Goal: Book appointment/travel/reservation

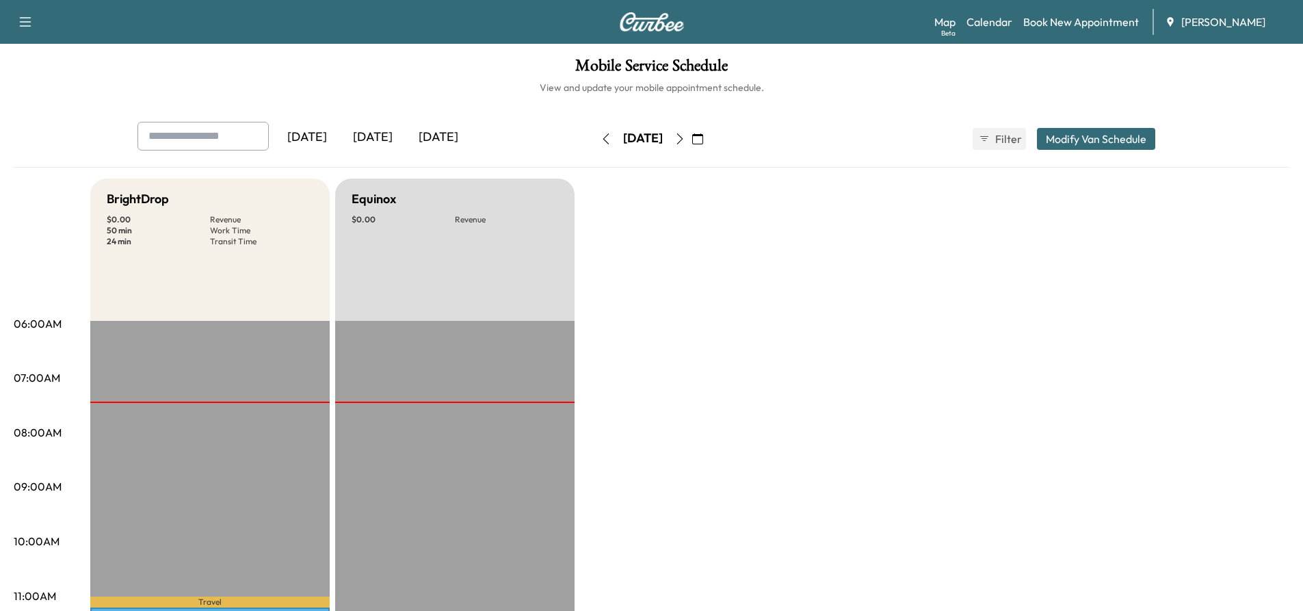
click at [685, 142] on icon "button" at bounding box center [679, 138] width 11 height 11
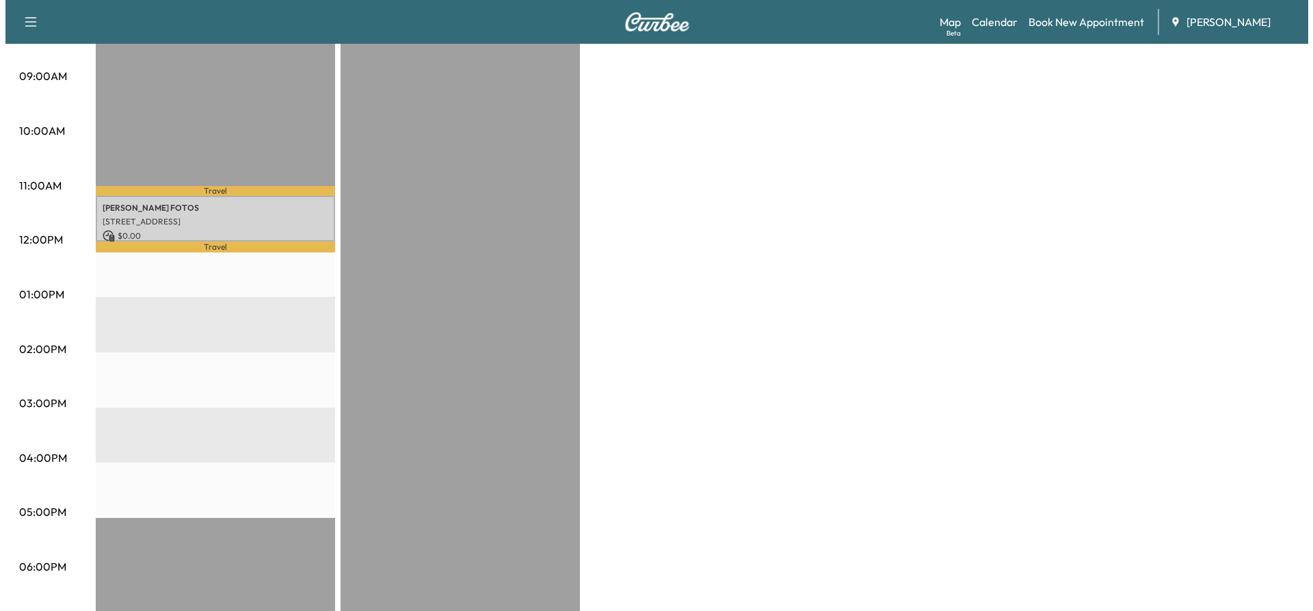
scroll to position [547, 0]
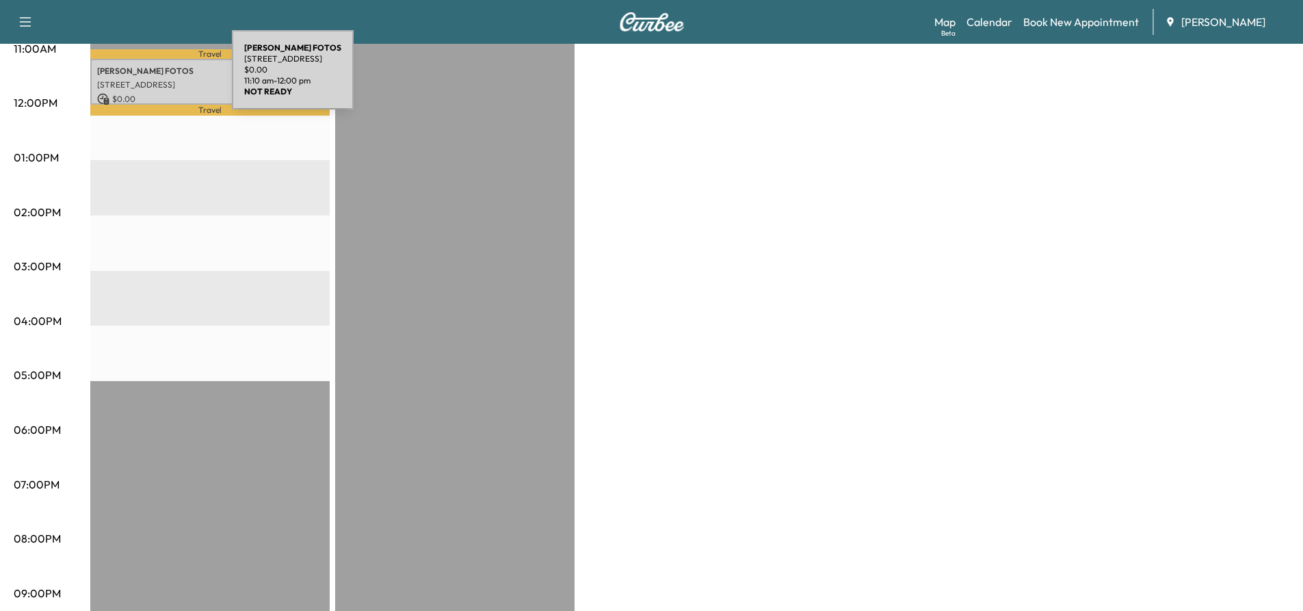
click at [129, 79] on p "[STREET_ADDRESS]" at bounding box center [210, 84] width 226 height 11
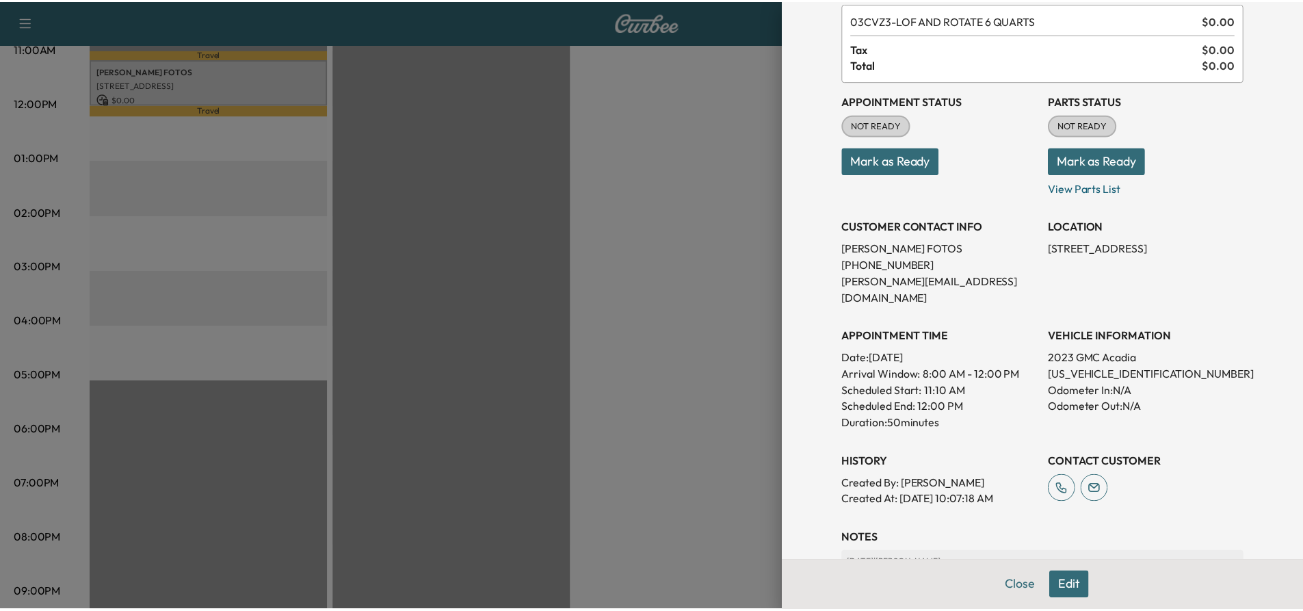
scroll to position [199, 0]
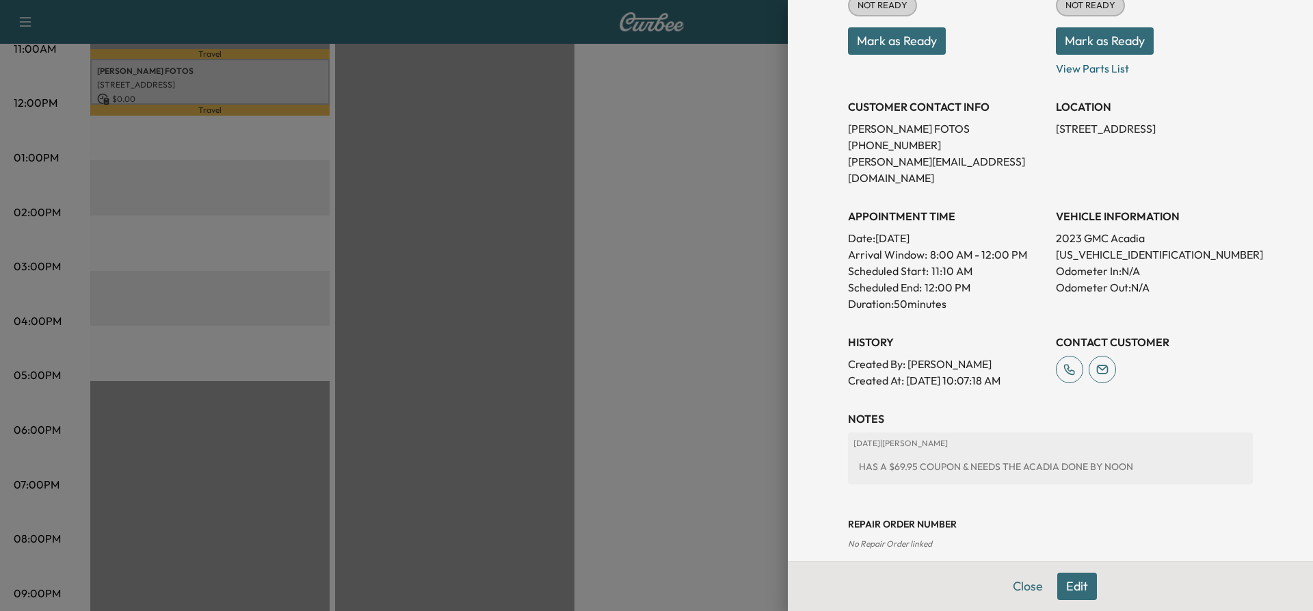
click at [594, 220] on div at bounding box center [656, 305] width 1313 height 611
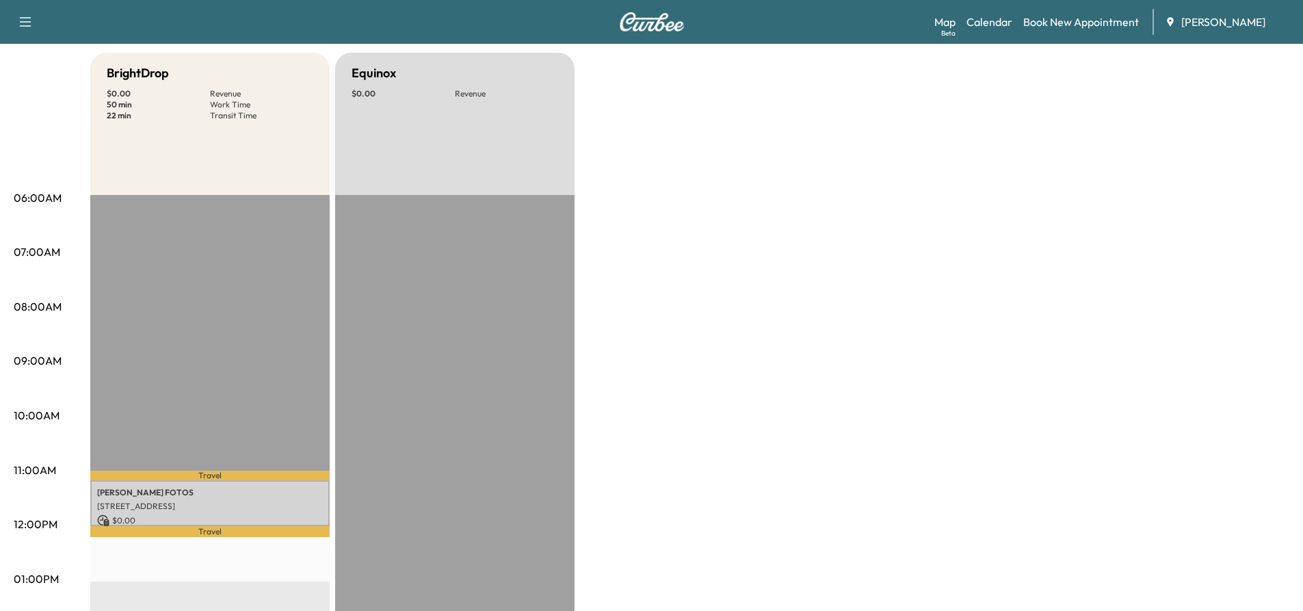
scroll to position [0, 0]
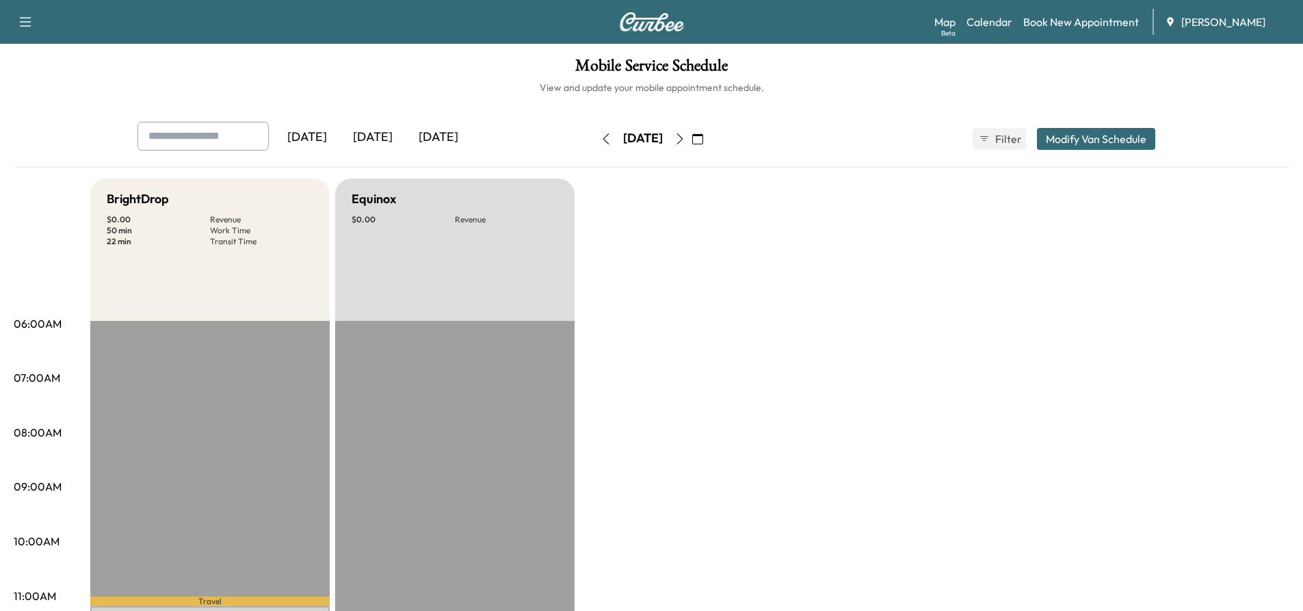
click at [685, 136] on icon "button" at bounding box center [679, 138] width 11 height 11
click at [601, 136] on icon "button" at bounding box center [606, 138] width 11 height 11
click at [685, 137] on icon "button" at bounding box center [679, 138] width 11 height 11
click at [692, 137] on button "button" at bounding box center [679, 139] width 23 height 22
click at [685, 143] on icon "button" at bounding box center [679, 138] width 11 height 11
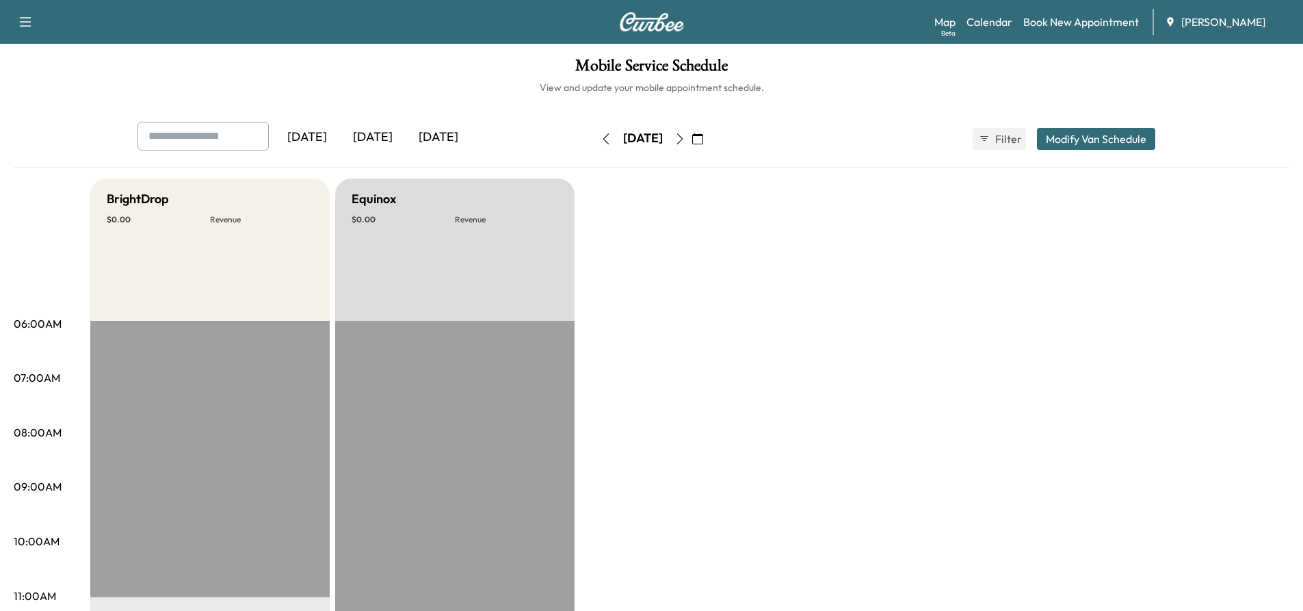
click at [601, 136] on icon "button" at bounding box center [606, 138] width 11 height 11
click at [601, 139] on icon "button" at bounding box center [606, 138] width 11 height 11
click at [601, 138] on icon "button" at bounding box center [606, 138] width 11 height 11
